Goal: Transaction & Acquisition: Obtain resource

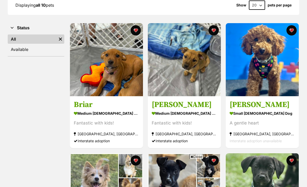
scroll to position [90, 0]
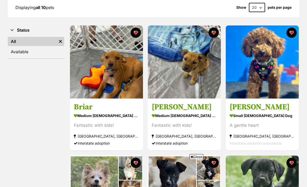
click at [278, 112] on div "small male Dog" at bounding box center [262, 115] width 65 height 7
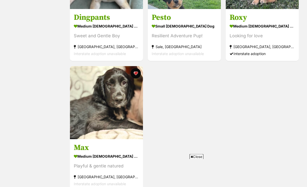
scroll to position [440, 0]
click at [83, 143] on h3 "Max" at bounding box center [106, 148] width 65 height 10
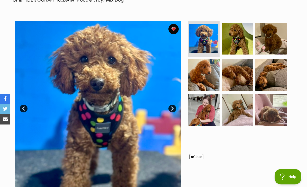
scroll to position [95, 0]
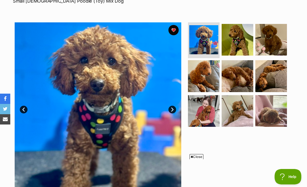
click at [273, 103] on img at bounding box center [271, 111] width 32 height 32
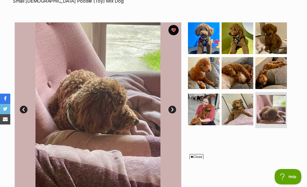
click at [247, 100] on img at bounding box center [238, 110] width 32 height 32
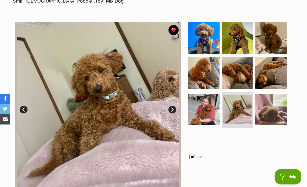
click at [278, 63] on img at bounding box center [271, 73] width 32 height 32
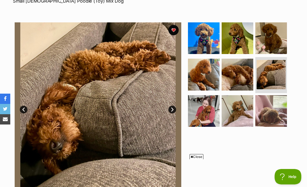
click at [240, 67] on img at bounding box center [238, 75] width 32 height 32
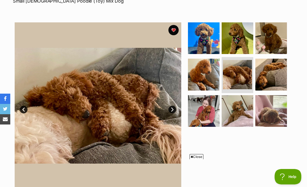
click at [202, 72] on img at bounding box center [204, 75] width 32 height 32
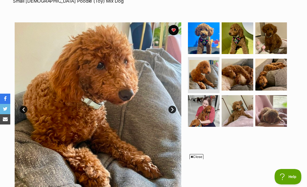
click at [203, 95] on img at bounding box center [204, 111] width 32 height 32
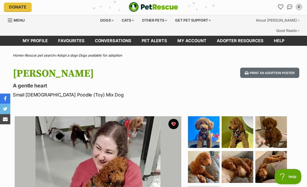
scroll to position [0, 0]
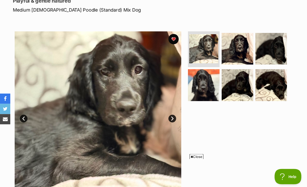
scroll to position [86, 0]
click at [211, 80] on img at bounding box center [204, 85] width 32 height 32
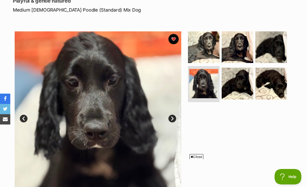
click at [242, 76] on img at bounding box center [238, 84] width 32 height 32
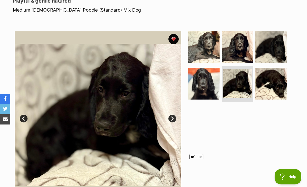
click at [274, 79] on img at bounding box center [271, 84] width 32 height 32
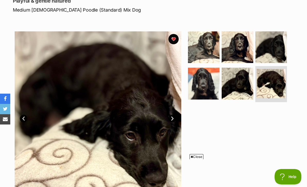
click at [273, 49] on img at bounding box center [271, 47] width 32 height 32
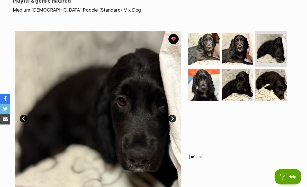
click at [245, 47] on img at bounding box center [238, 49] width 32 height 32
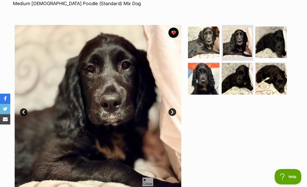
scroll to position [91, 0]
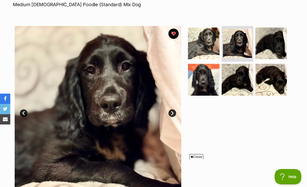
click at [176, 109] on link "Next" at bounding box center [173, 113] width 8 height 8
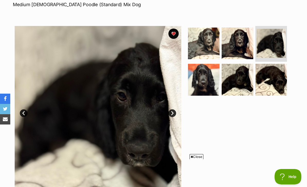
click at [175, 109] on link "Next" at bounding box center [173, 113] width 8 height 8
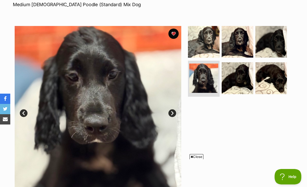
click at [179, 106] on img at bounding box center [98, 109] width 167 height 167
click at [175, 109] on link "Next" at bounding box center [173, 113] width 8 height 8
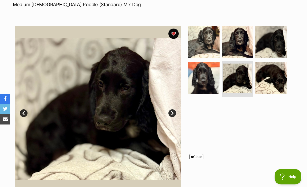
click at [175, 109] on link "Next" at bounding box center [173, 113] width 8 height 8
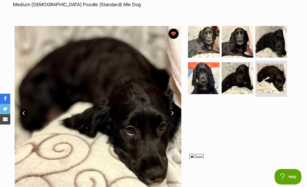
click at [180, 104] on img at bounding box center [98, 109] width 167 height 167
click at [177, 100] on img at bounding box center [98, 109] width 167 height 167
click at [176, 109] on link "Next" at bounding box center [173, 113] width 8 height 8
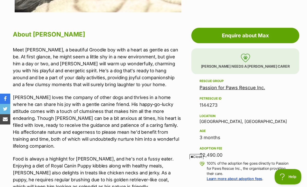
scroll to position [271, 0]
click at [245, 85] on link "Passion for Paws Rescue Inc." at bounding box center [233, 87] width 66 height 5
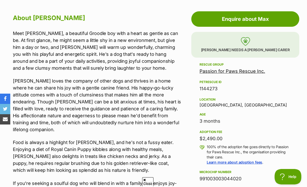
click at [276, 14] on link "Enquire about Max" at bounding box center [245, 18] width 108 height 15
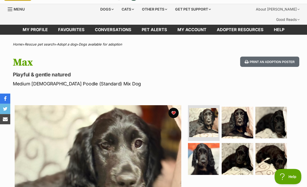
scroll to position [12, 0]
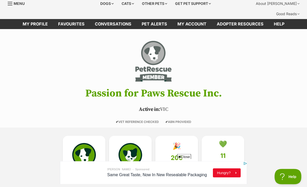
scroll to position [18, 0]
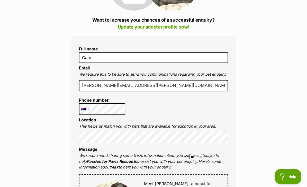
scroll to position [114, 0]
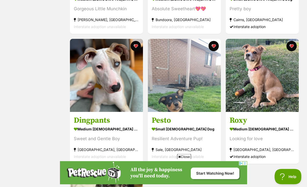
scroll to position [337, 0]
click at [269, 126] on div "medium [DEMOGRAPHIC_DATA] Dog" at bounding box center [262, 129] width 65 height 7
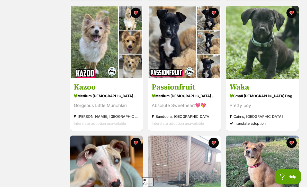
scroll to position [237, 0]
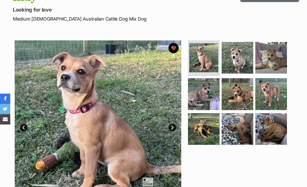
scroll to position [76, 0]
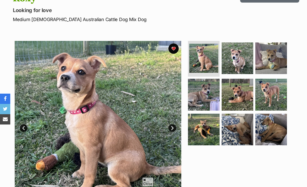
click at [210, 123] on img at bounding box center [204, 130] width 32 height 32
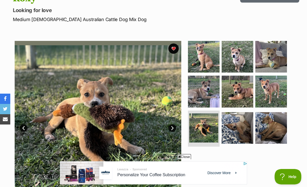
scroll to position [0, 0]
click at [241, 126] on img at bounding box center [238, 128] width 32 height 32
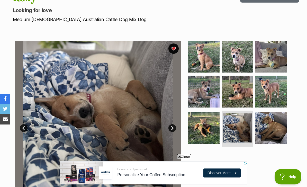
click at [270, 114] on img at bounding box center [271, 128] width 32 height 32
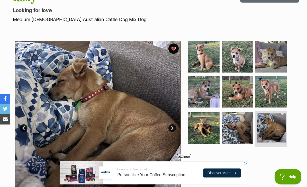
click at [278, 85] on img at bounding box center [271, 92] width 32 height 32
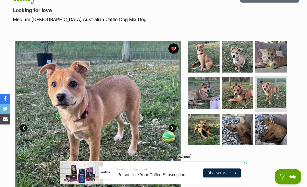
click at [241, 84] on img at bounding box center [238, 93] width 32 height 32
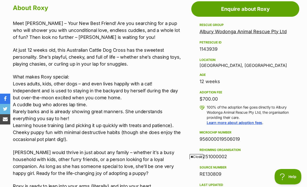
scroll to position [297, 0]
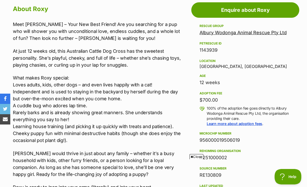
click at [270, 28] on div "Rescue group Albury Wodonga Animal Rescue Pty Ltd PetRescue ID 1143939 Location…" at bounding box center [246, 109] width 92 height 173
click at [265, 30] on link "Albury Wodonga Animal Rescue Pty Ltd" at bounding box center [243, 32] width 87 height 5
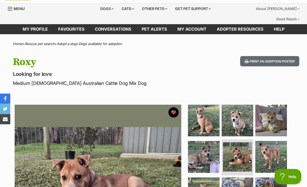
scroll to position [13, 0]
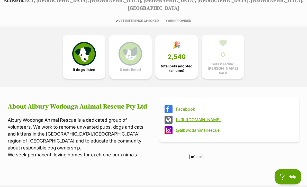
scroll to position [126, 0]
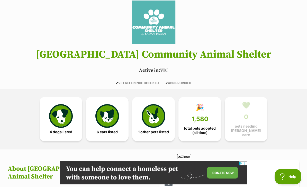
scroll to position [57, 0]
click at [63, 106] on img at bounding box center [61, 116] width 24 height 24
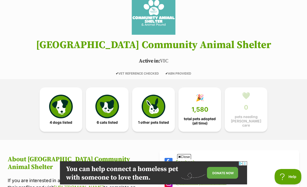
scroll to position [66, 0]
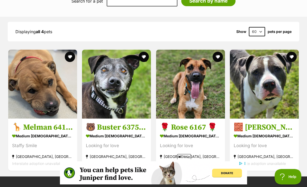
scroll to position [566, 0]
